Goal: Transaction & Acquisition: Subscribe to service/newsletter

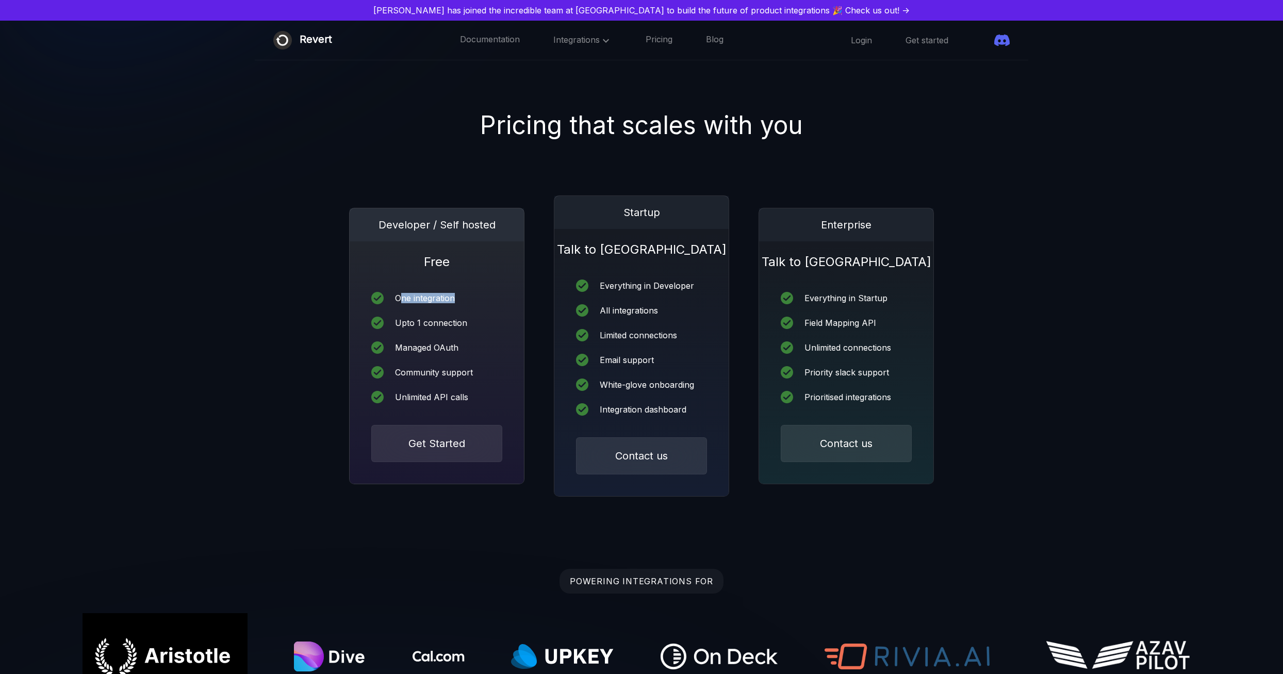
drag, startPoint x: 408, startPoint y: 302, endPoint x: 473, endPoint y: 295, distance: 65.3
click at [473, 295] on div "One integration" at bounding box center [436, 298] width 131 height 12
drag, startPoint x: 473, startPoint y: 295, endPoint x: 498, endPoint y: 327, distance: 40.1
click at [498, 327] on div "Upto 1 connection" at bounding box center [436, 323] width 131 height 12
drag, startPoint x: 498, startPoint y: 327, endPoint x: 504, endPoint y: 346, distance: 20.1
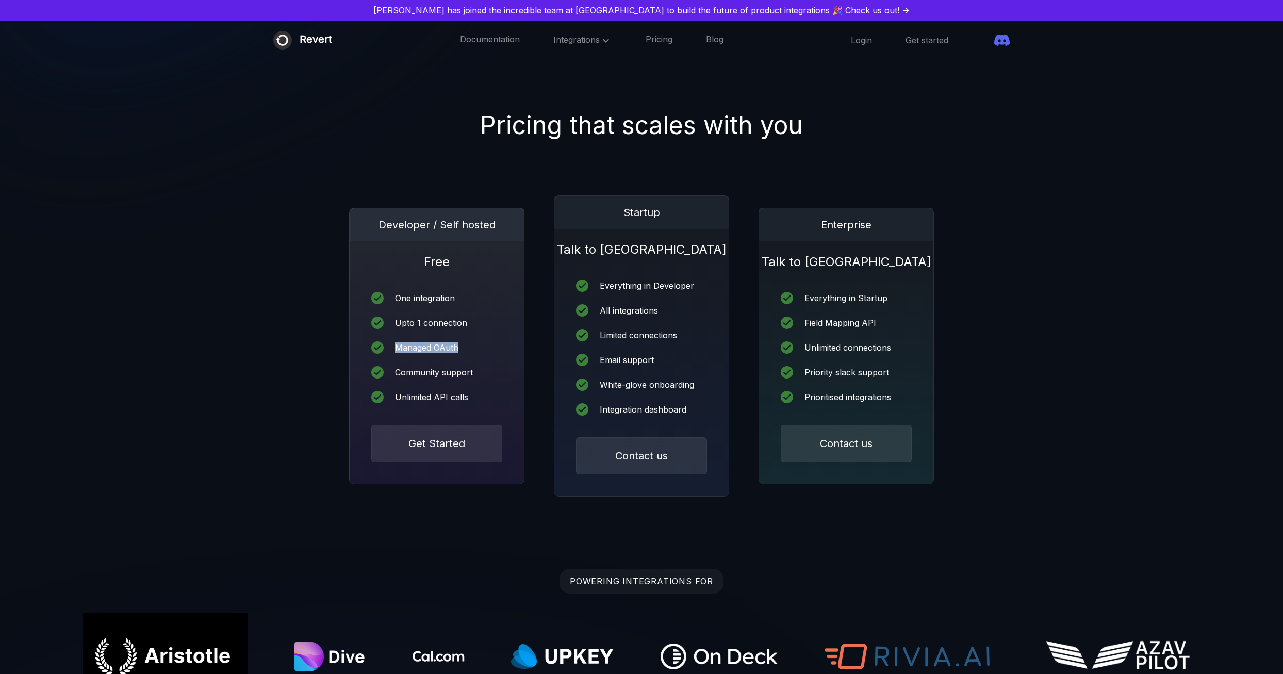
click at [502, 346] on div "Managed OAuth" at bounding box center [436, 347] width 131 height 12
drag, startPoint x: 406, startPoint y: 370, endPoint x: 500, endPoint y: 377, distance: 93.6
click at [500, 377] on div "Community support" at bounding box center [436, 372] width 131 height 12
drag, startPoint x: 500, startPoint y: 377, endPoint x: 501, endPoint y: 395, distance: 18.6
click at [501, 395] on div "Unlimited API calls" at bounding box center [436, 397] width 131 height 12
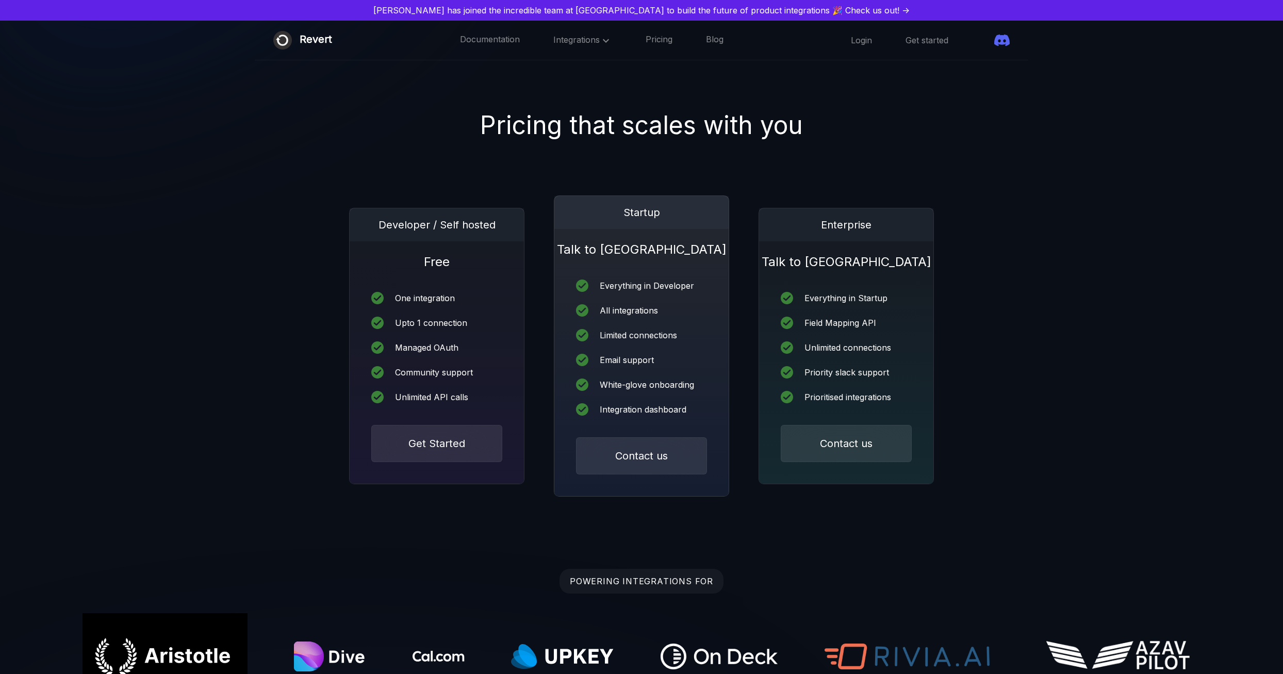
drag, startPoint x: 501, startPoint y: 395, endPoint x: 644, endPoint y: 221, distance: 226.0
click at [644, 221] on div "Startup" at bounding box center [641, 212] width 174 height 33
drag, startPoint x: 610, startPoint y: 312, endPoint x: 667, endPoint y: 313, distance: 56.7
click at [667, 313] on div "All integrations" at bounding box center [641, 310] width 131 height 12
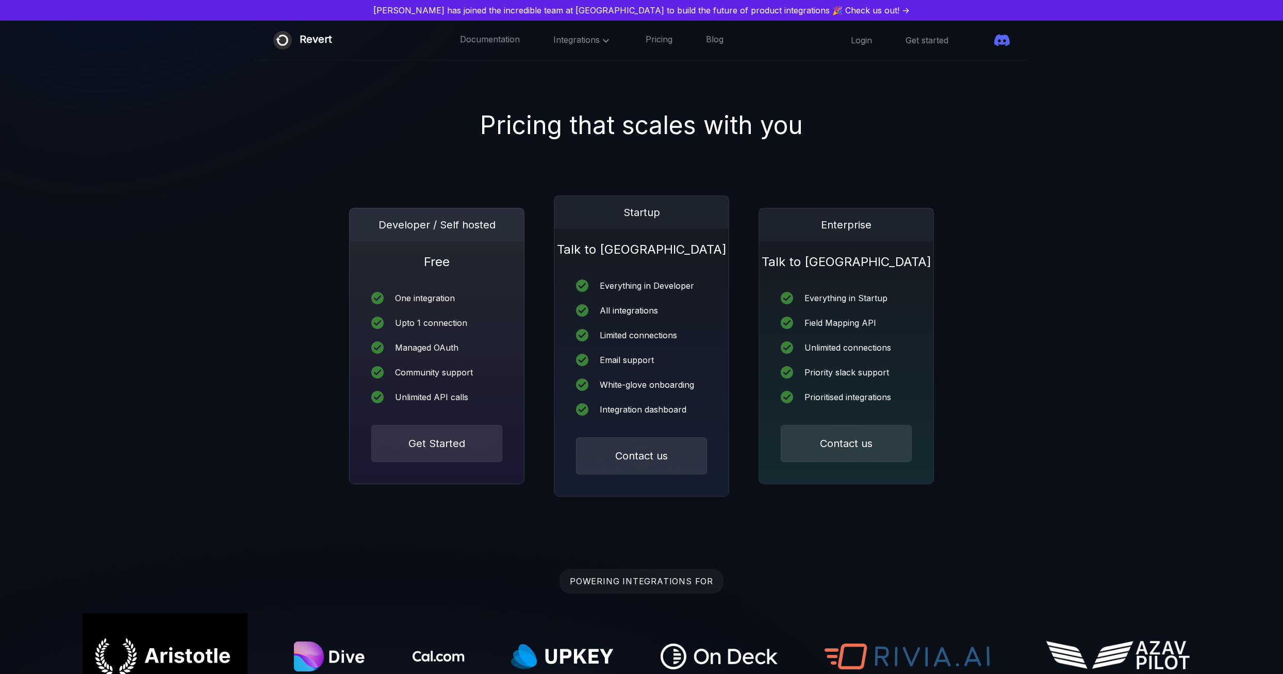
click at [492, 370] on div "Community support" at bounding box center [436, 372] width 131 height 12
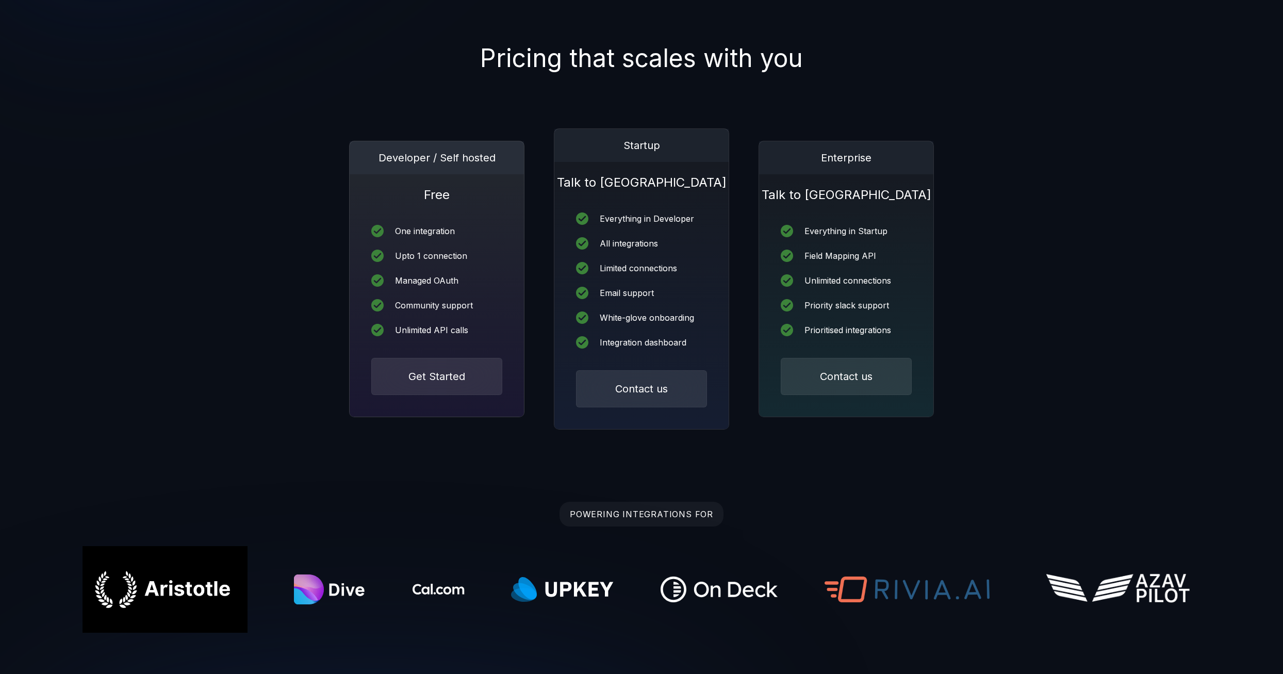
scroll to position [103, 0]
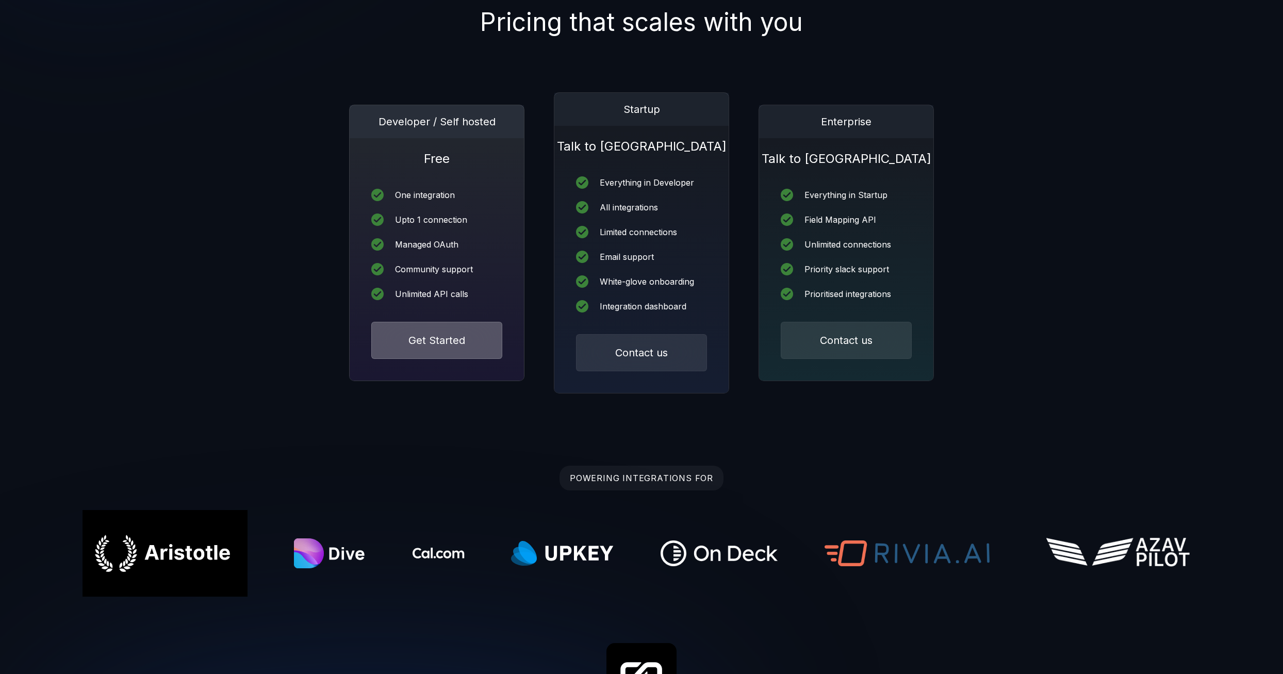
click at [428, 326] on button "Get Started" at bounding box center [436, 340] width 131 height 37
click at [431, 330] on button "Get Started" at bounding box center [436, 340] width 131 height 37
